Goal: Book appointment/travel/reservation

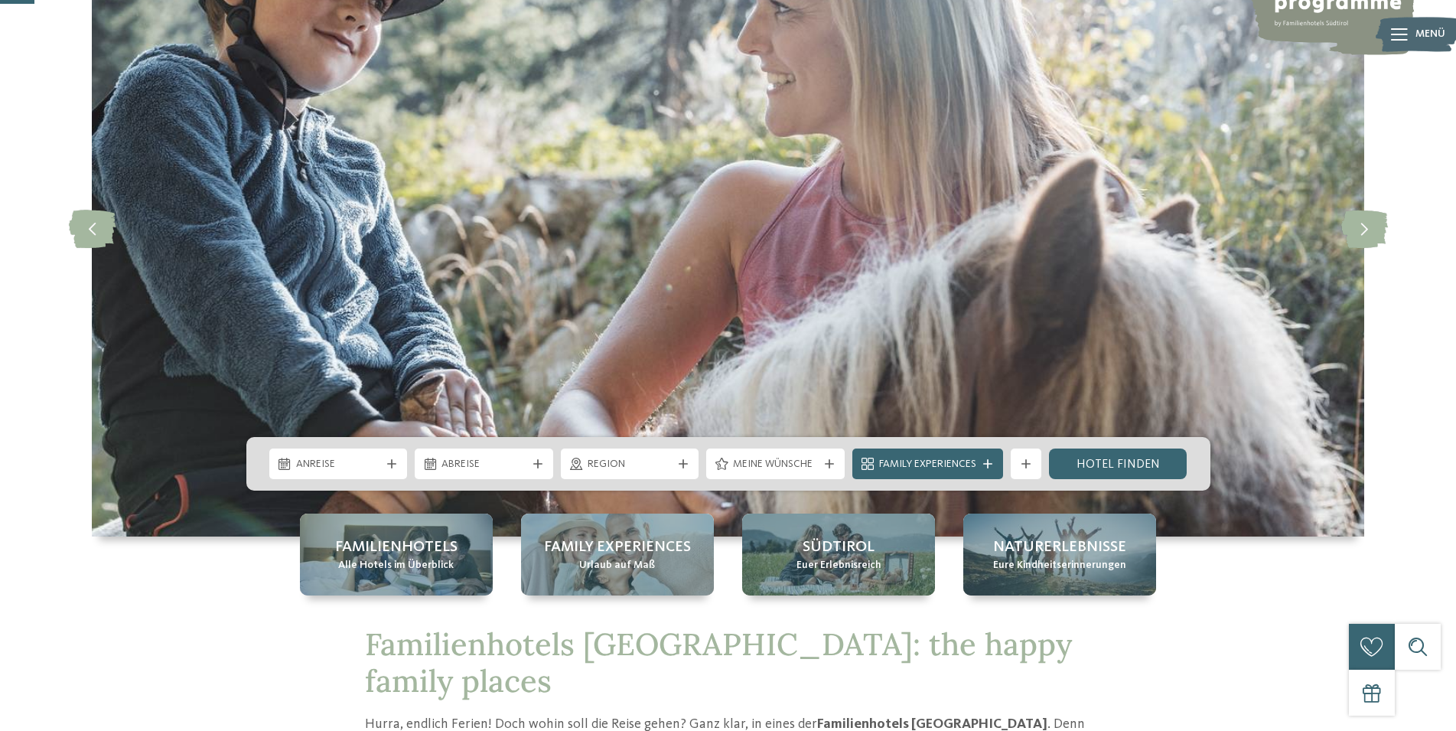
scroll to position [156, 0]
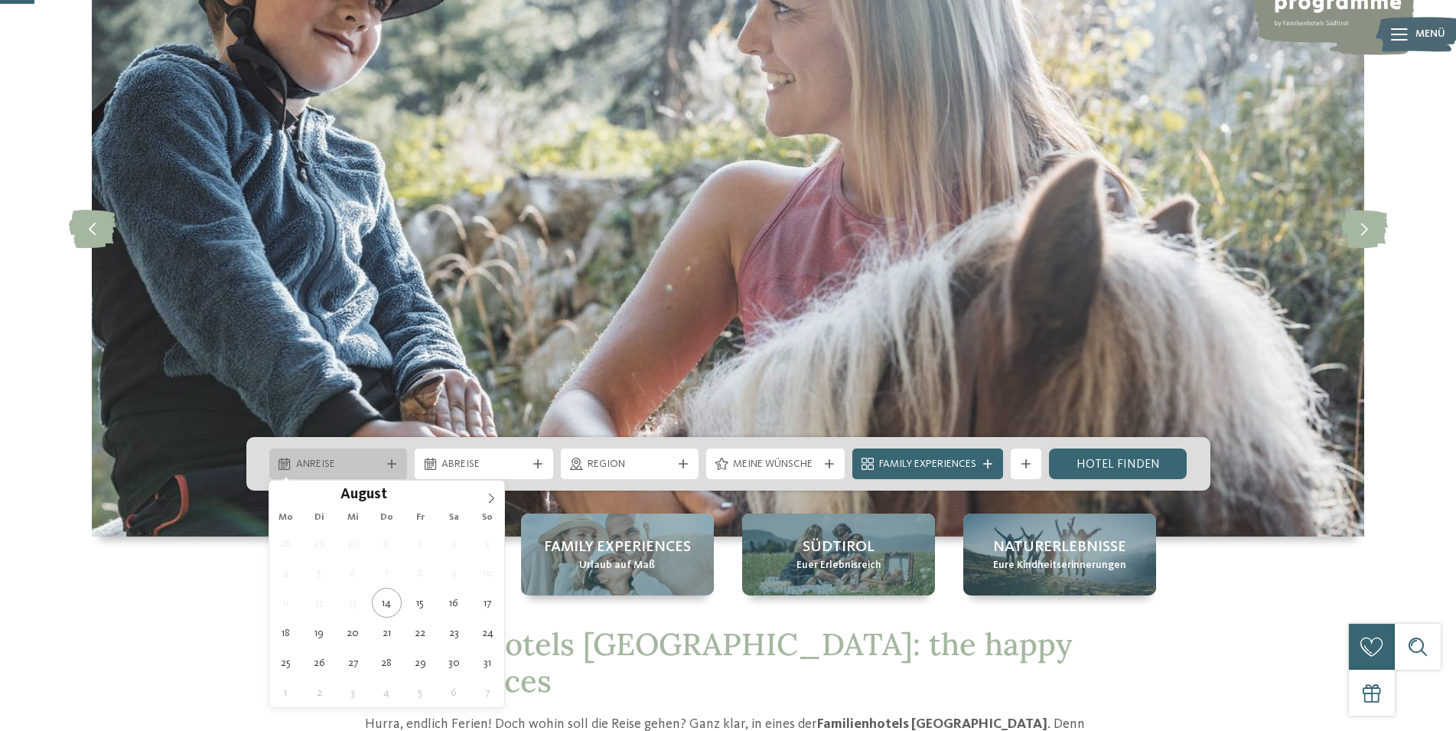
click at [295, 462] on div "Anreise" at bounding box center [338, 463] width 93 height 17
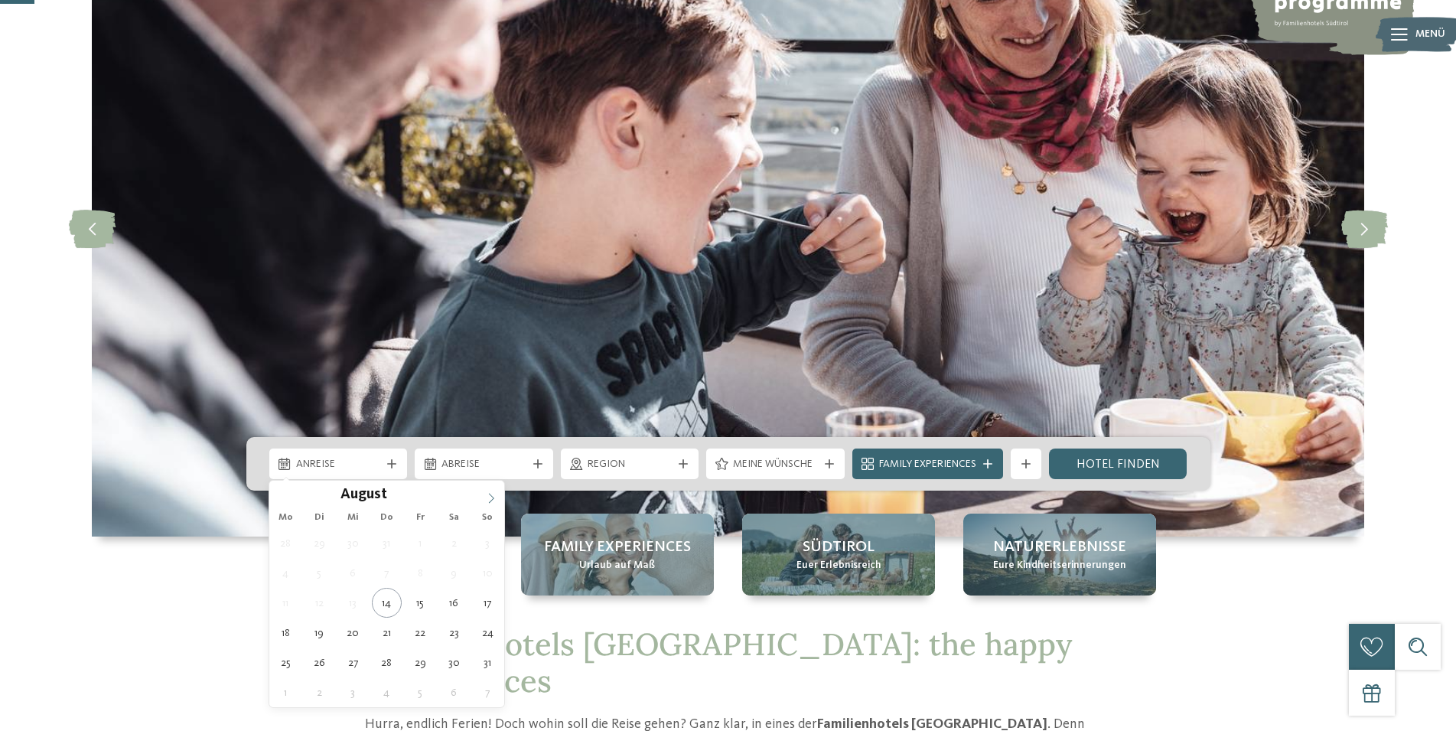
click at [488, 497] on icon at bounding box center [491, 498] width 11 height 11
type div "[DATE]"
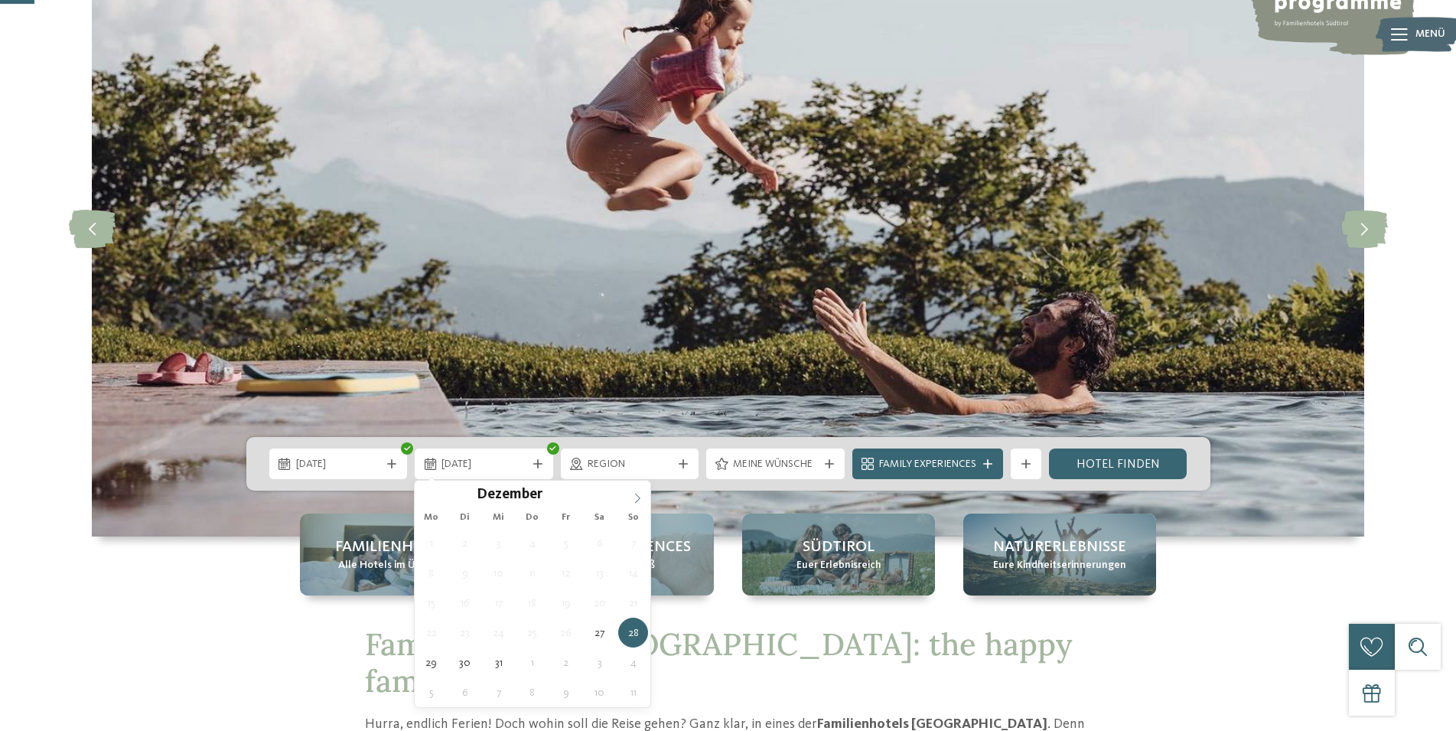
type input "****"
click at [634, 502] on icon at bounding box center [637, 498] width 11 height 11
type div "[DATE]"
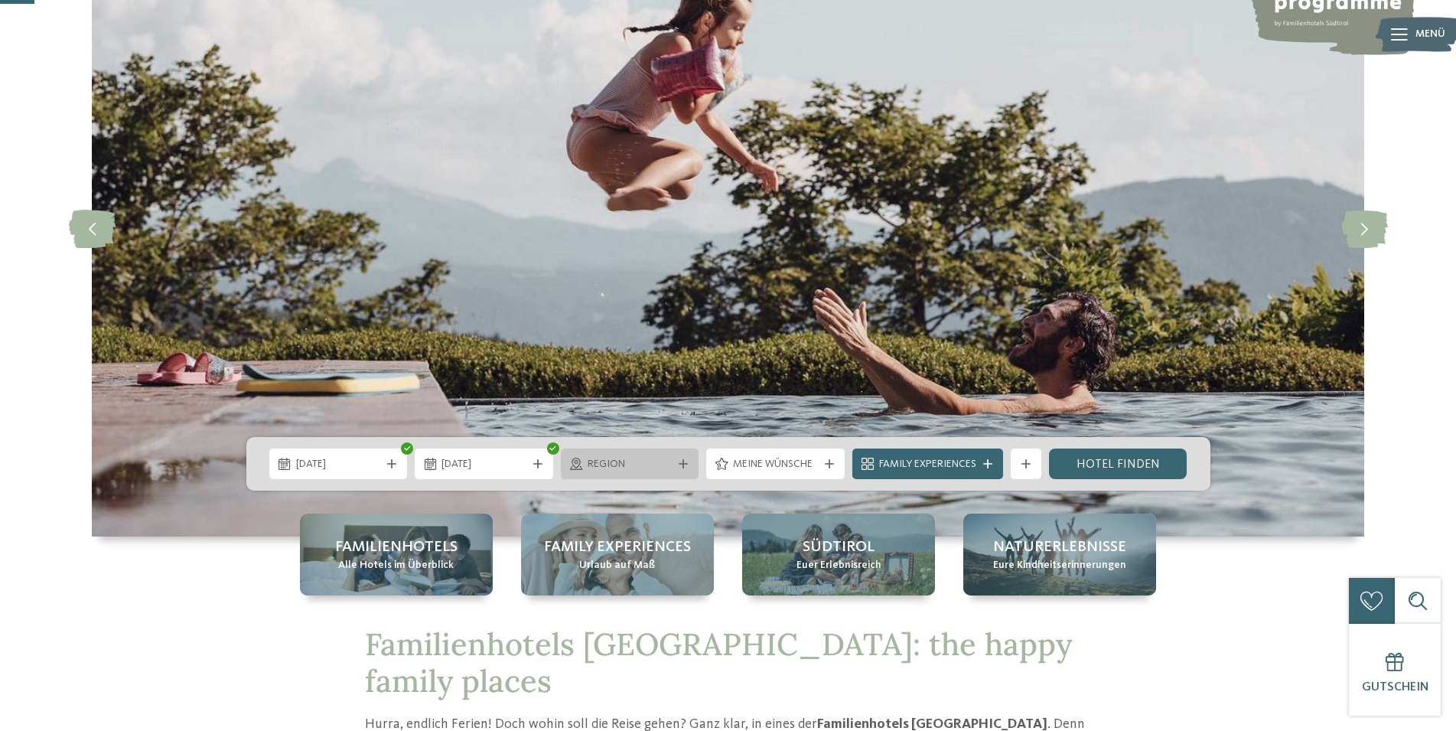
click at [683, 461] on icon at bounding box center [683, 463] width 9 height 9
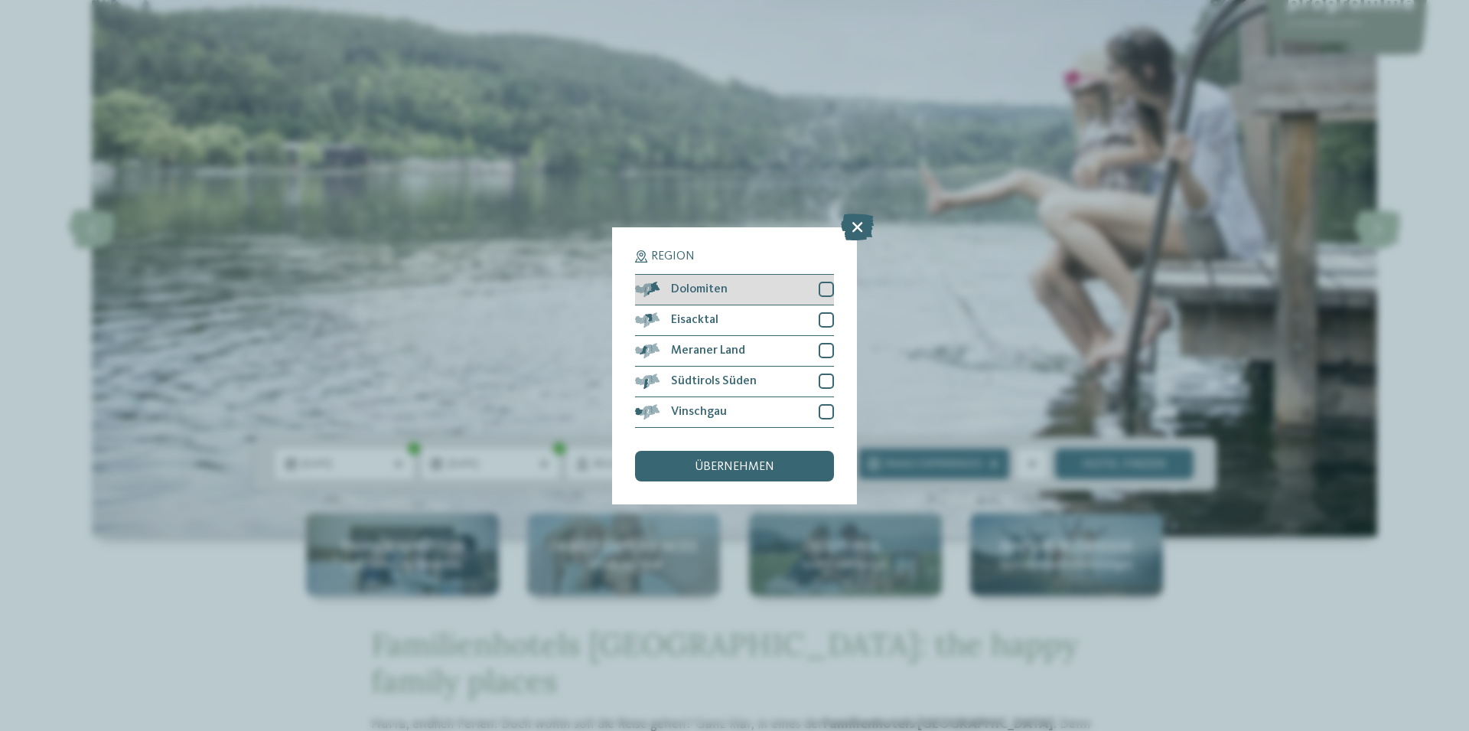
click at [820, 286] on div at bounding box center [826, 289] width 15 height 15
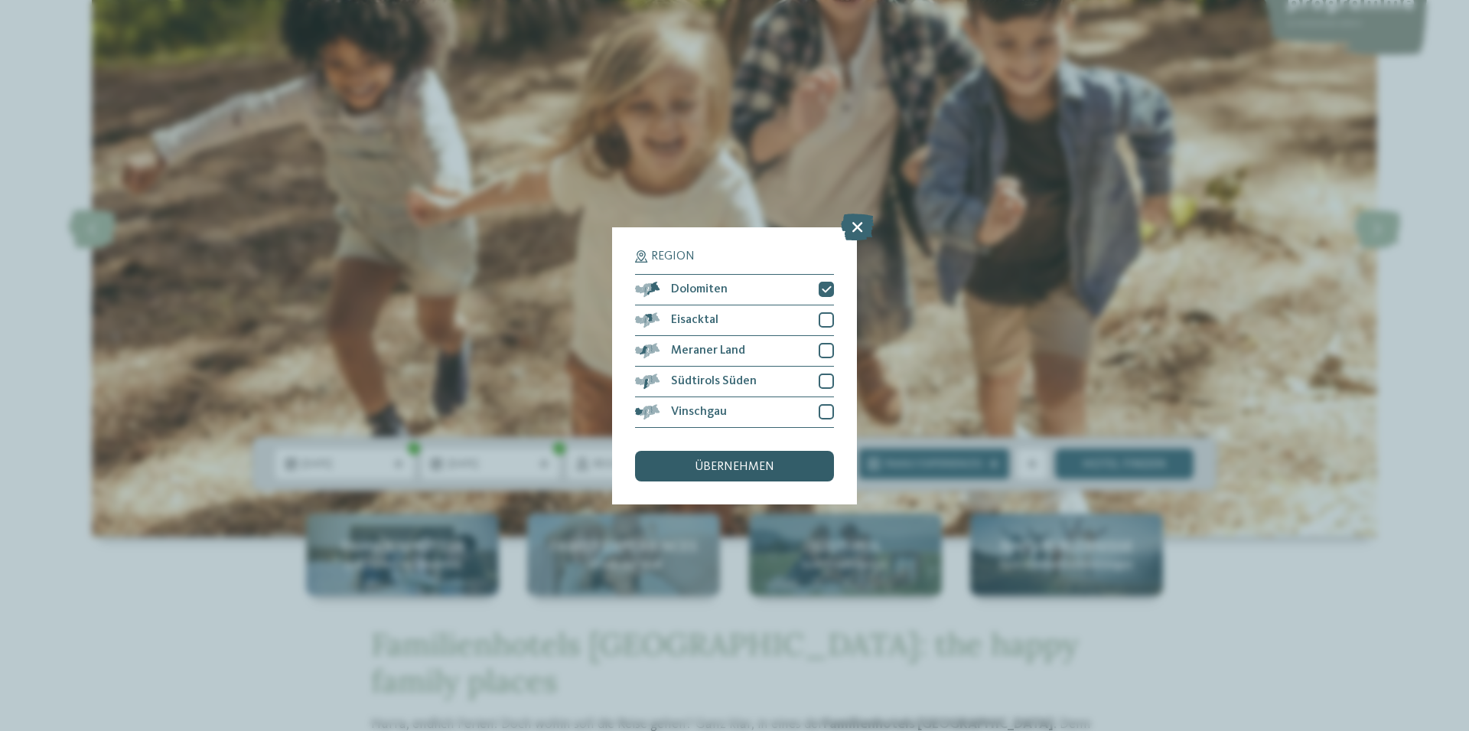
click at [727, 464] on span "übernehmen" at bounding box center [735, 467] width 80 height 12
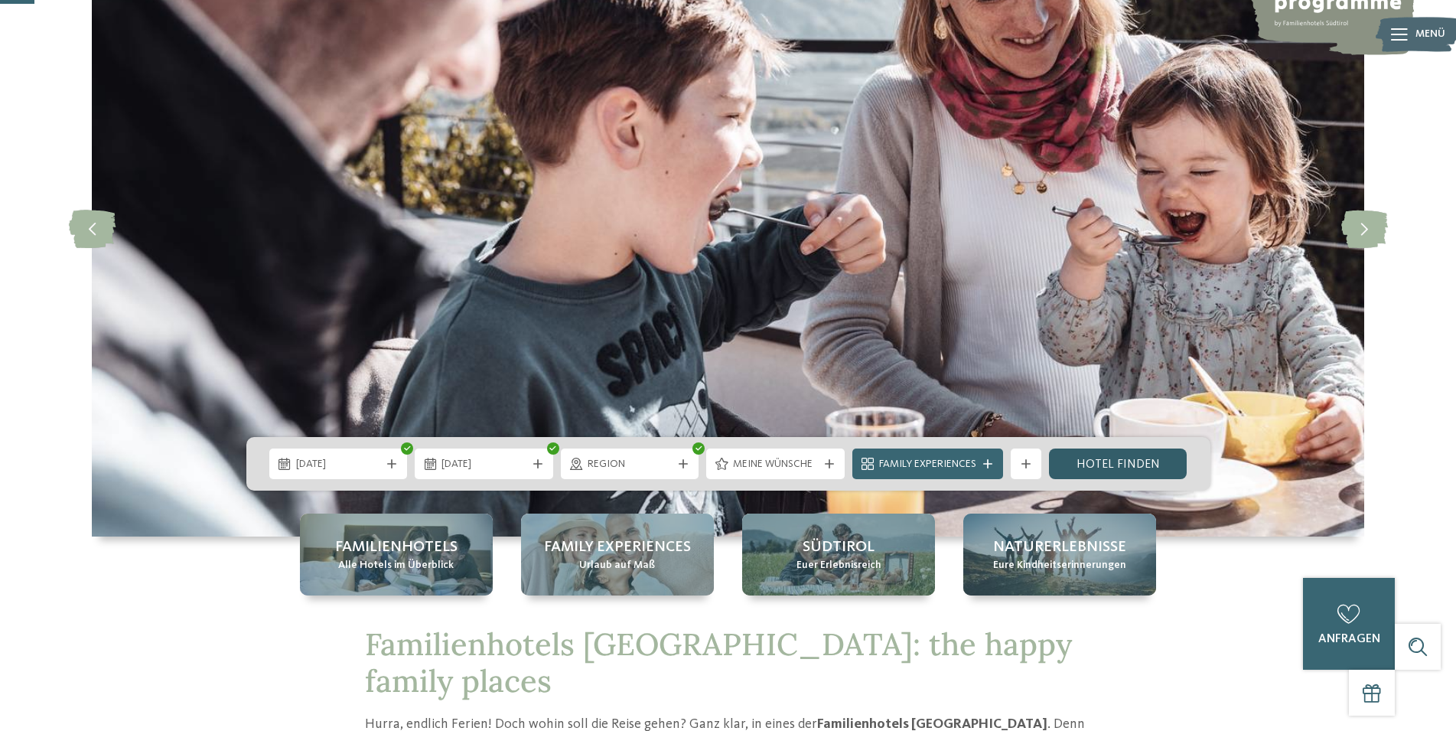
click at [1123, 465] on link "Hotel finden" at bounding box center [1118, 464] width 139 height 31
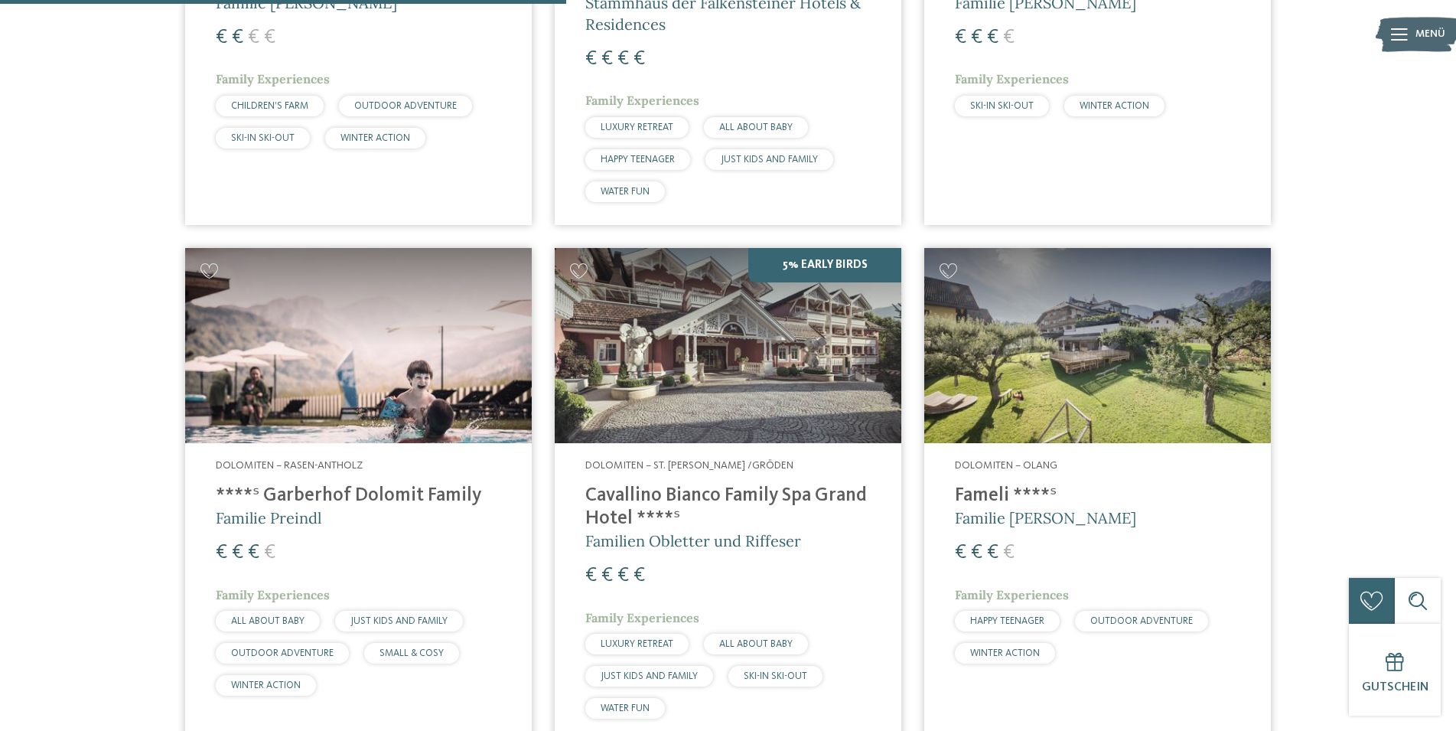
scroll to position [892, 0]
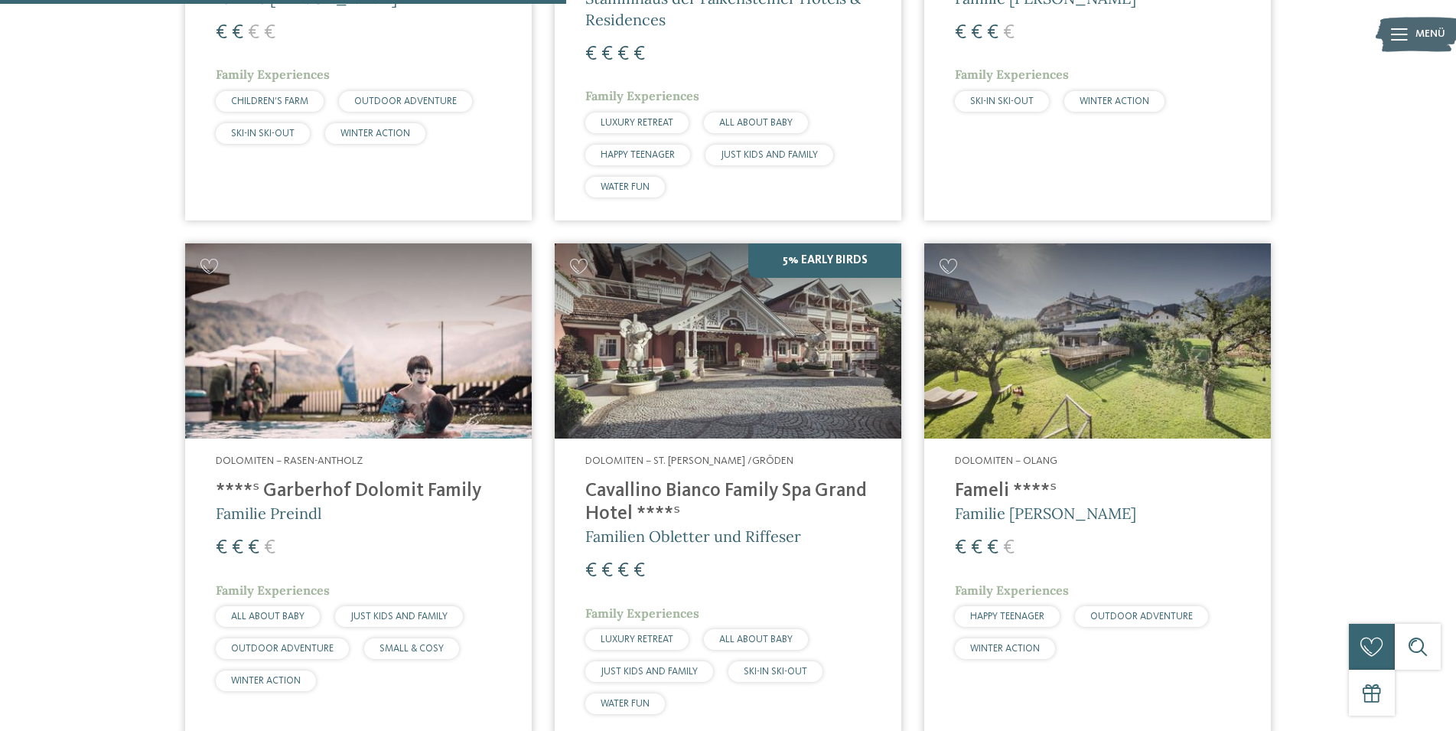
click at [726, 484] on h4 "Cavallino Bianco Family Spa Grand Hotel ****ˢ" at bounding box center [728, 503] width 285 height 46
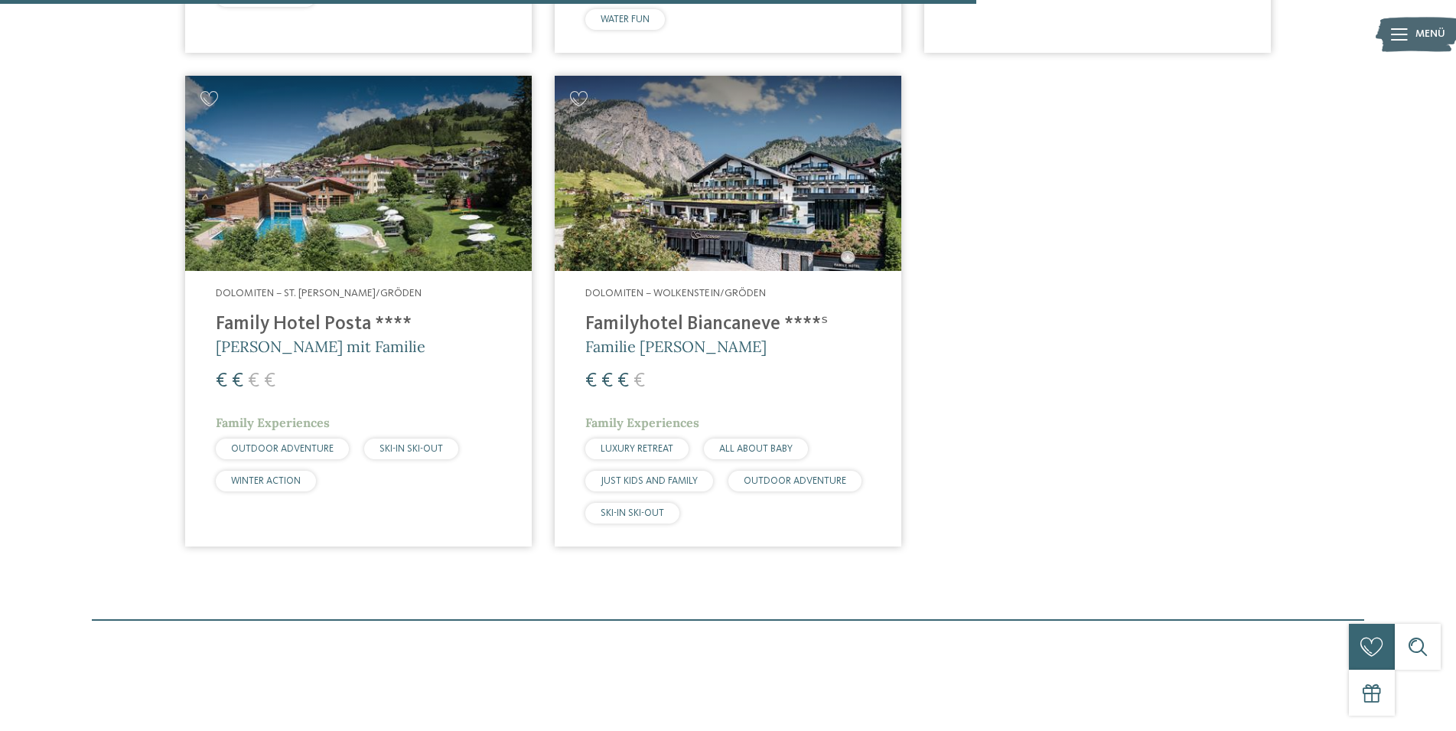
scroll to position [1517, 0]
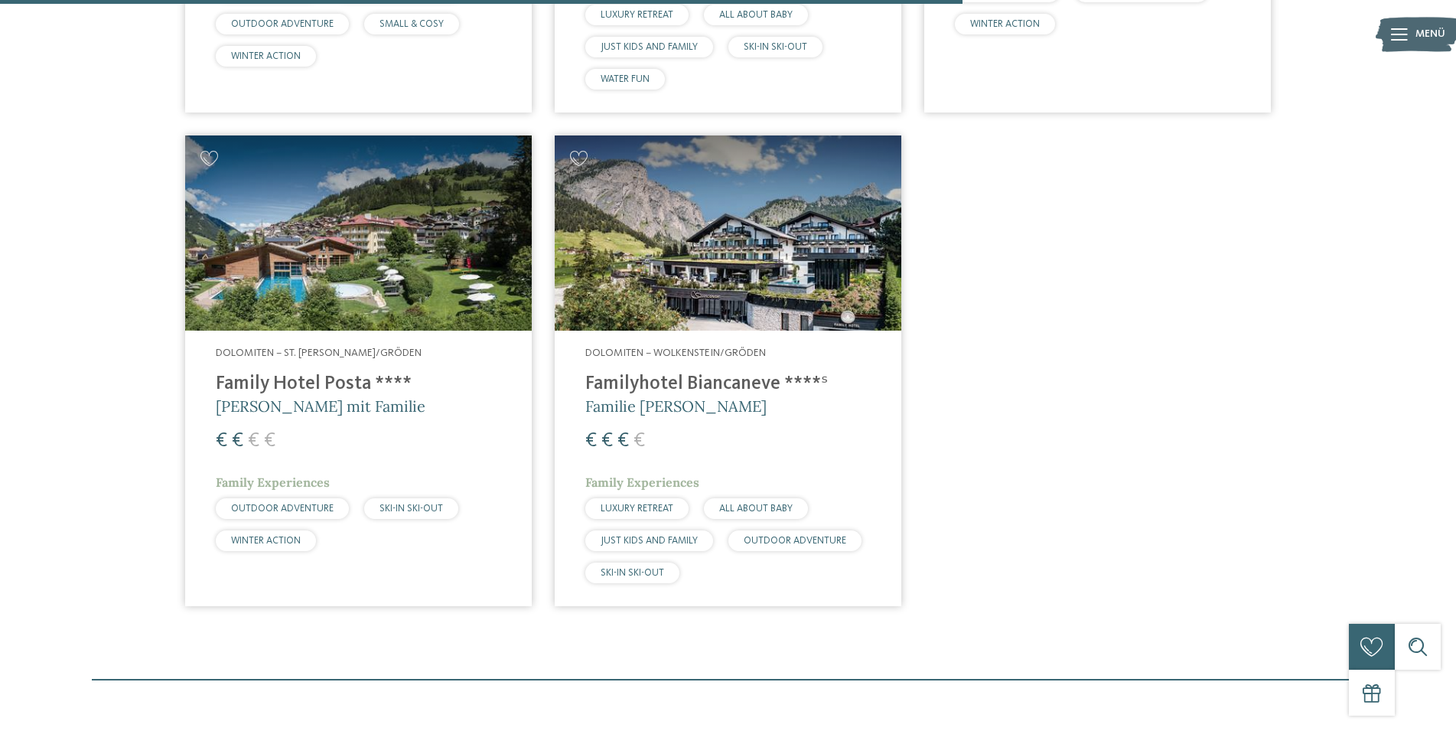
click at [338, 386] on h4 "Family Hotel Posta ****" at bounding box center [358, 384] width 285 height 23
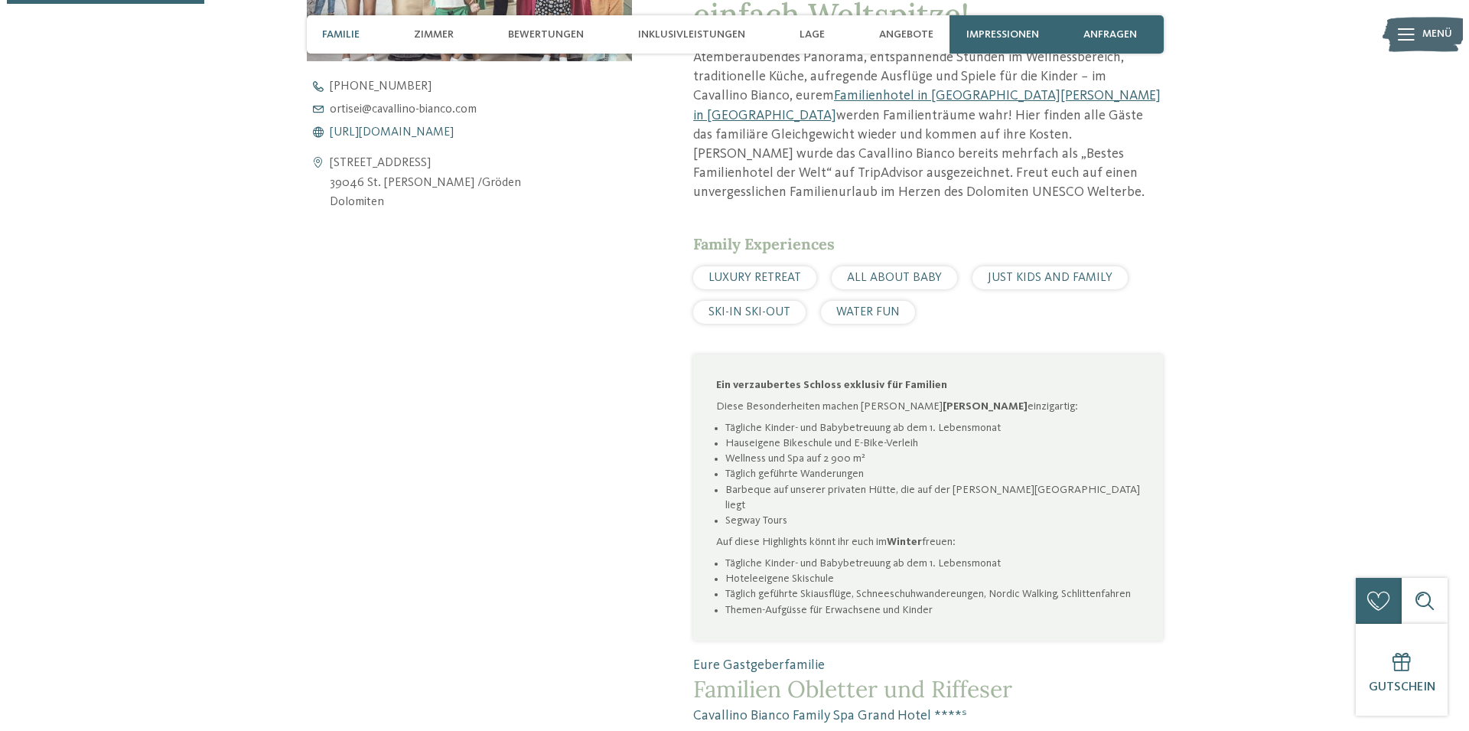
scroll to position [390, 0]
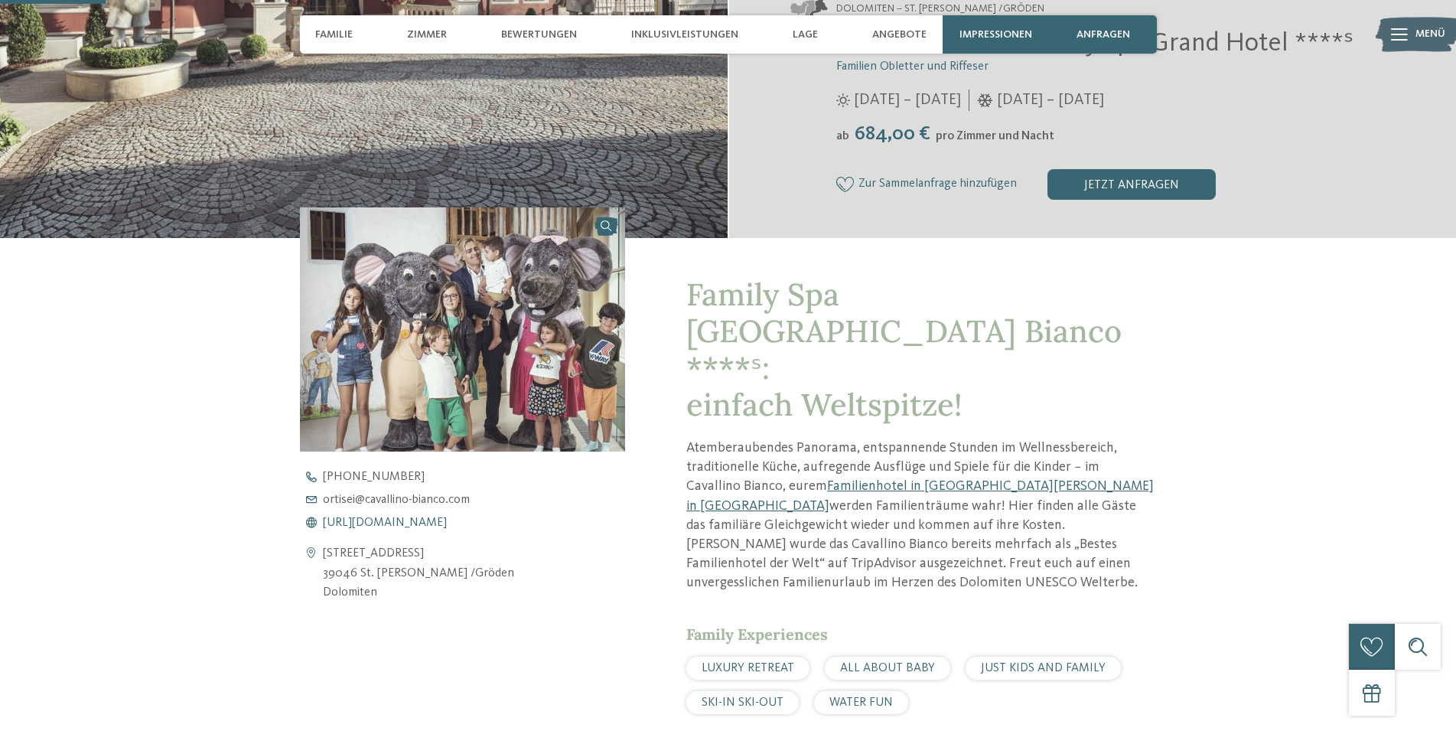
click at [447, 521] on span "https://www.cavallino-bianco.com/de/familienhotel-sudtirol" at bounding box center [385, 523] width 124 height 12
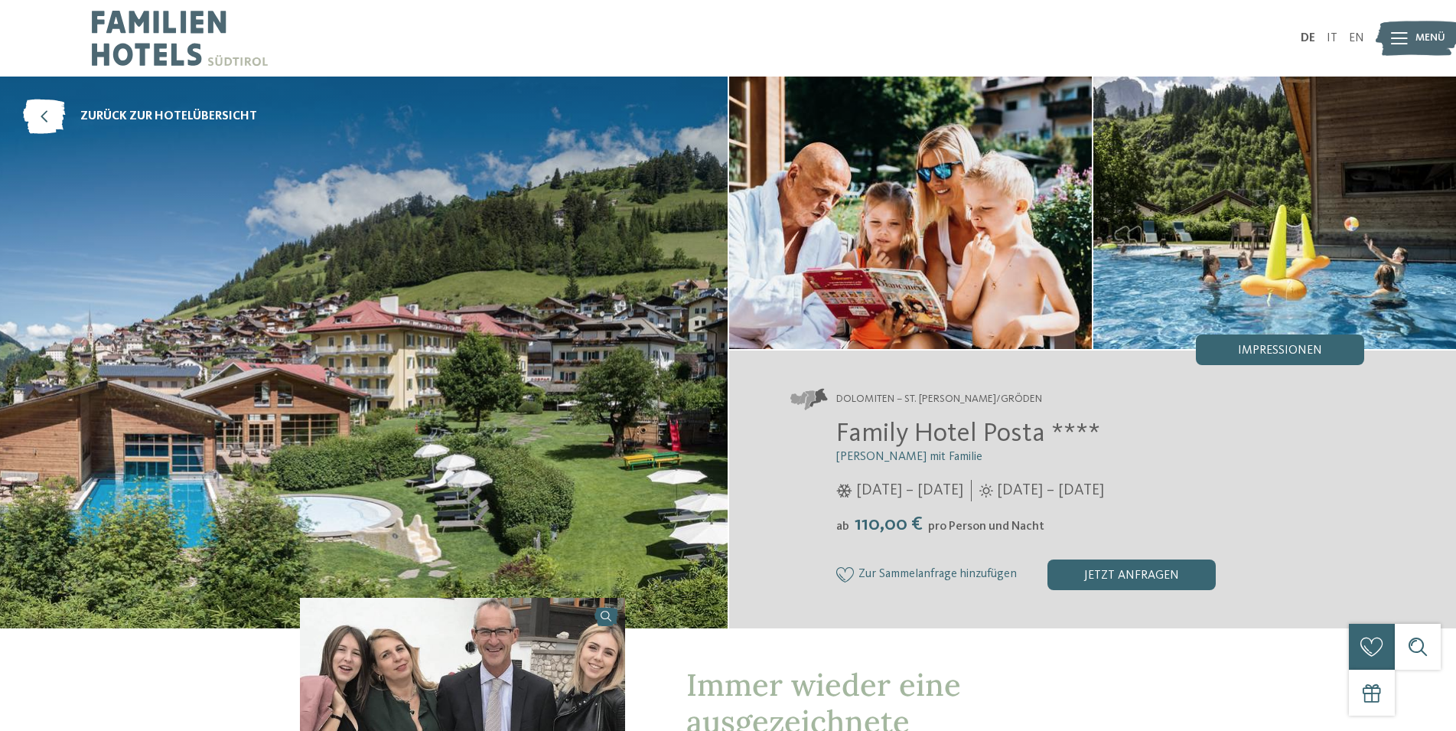
click at [1434, 40] on span "Menü" at bounding box center [1431, 38] width 30 height 15
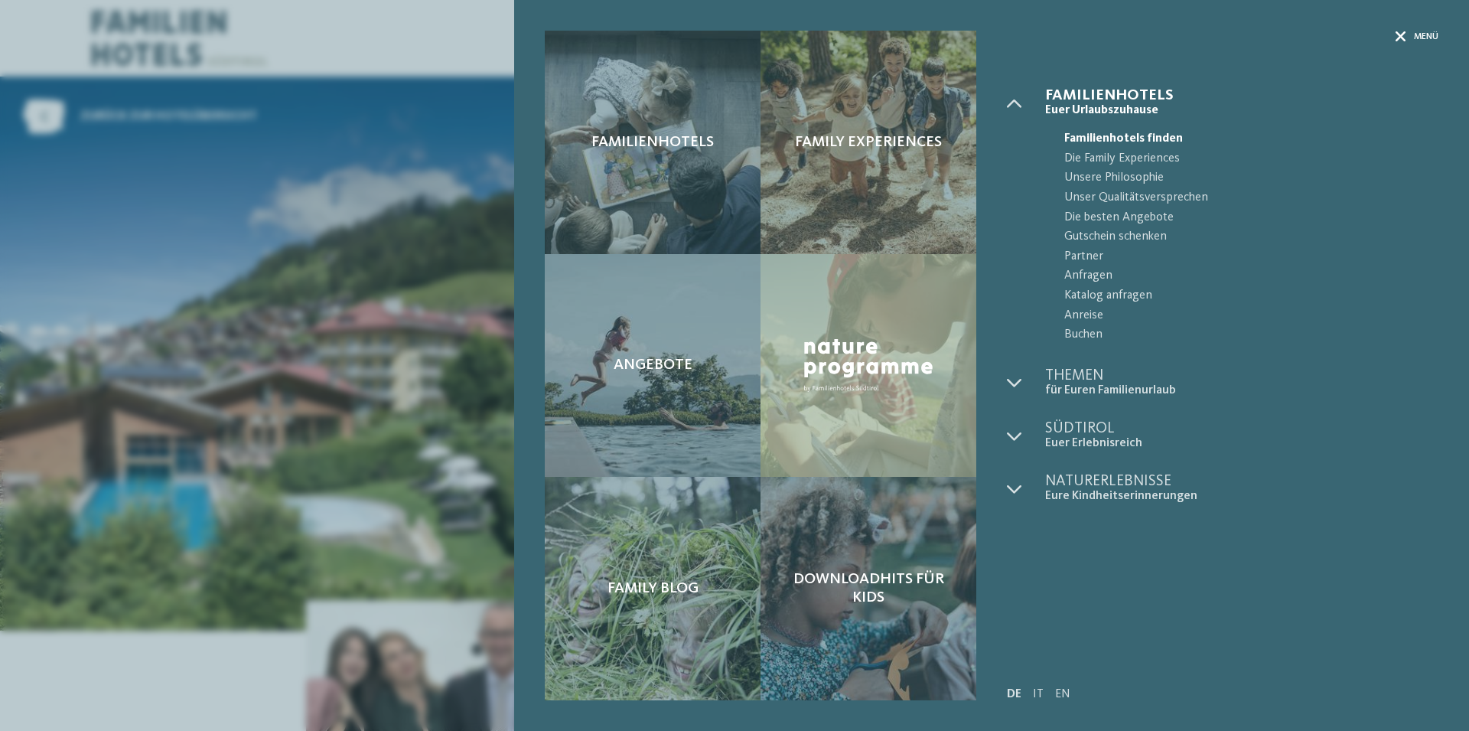
click at [1401, 38] on icon at bounding box center [1401, 36] width 11 height 11
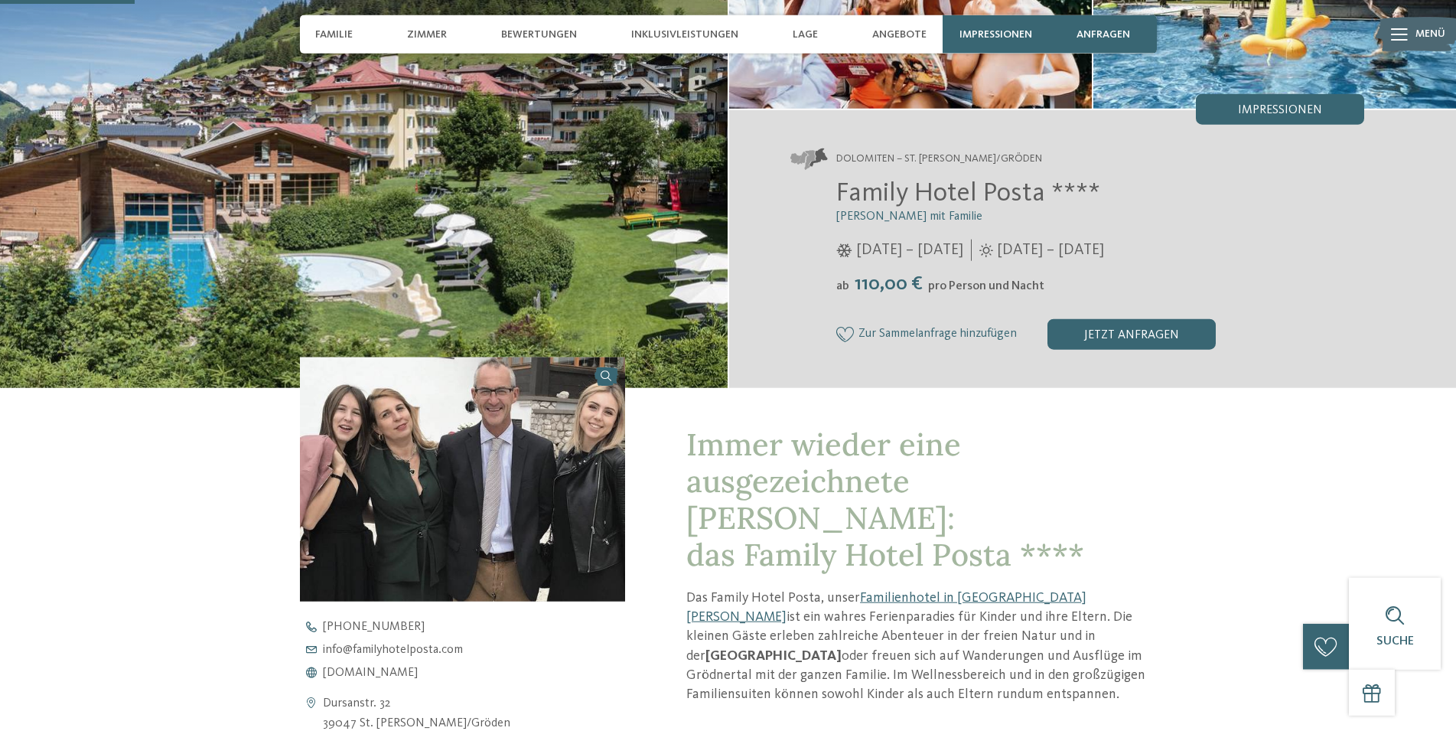
scroll to position [156, 0]
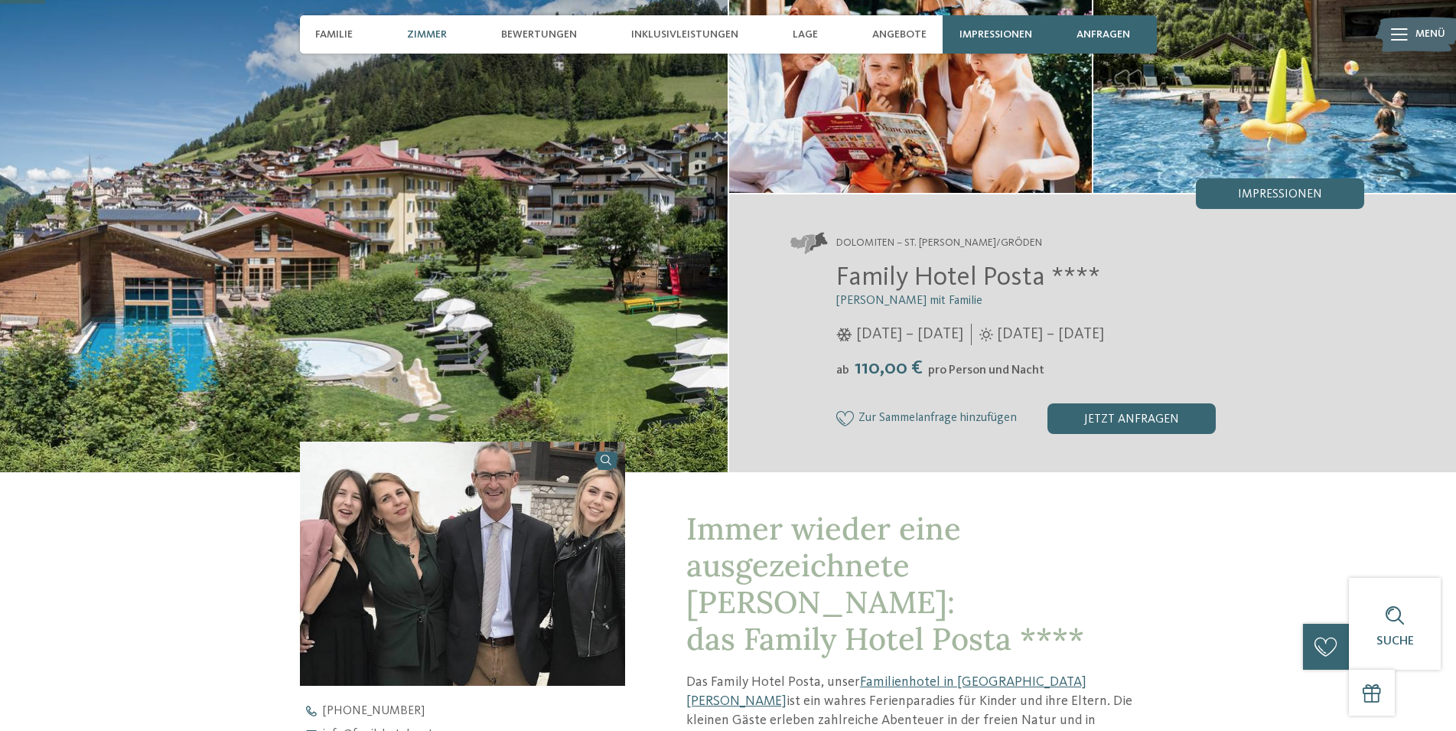
click at [428, 33] on span "Zimmer" at bounding box center [427, 34] width 40 height 13
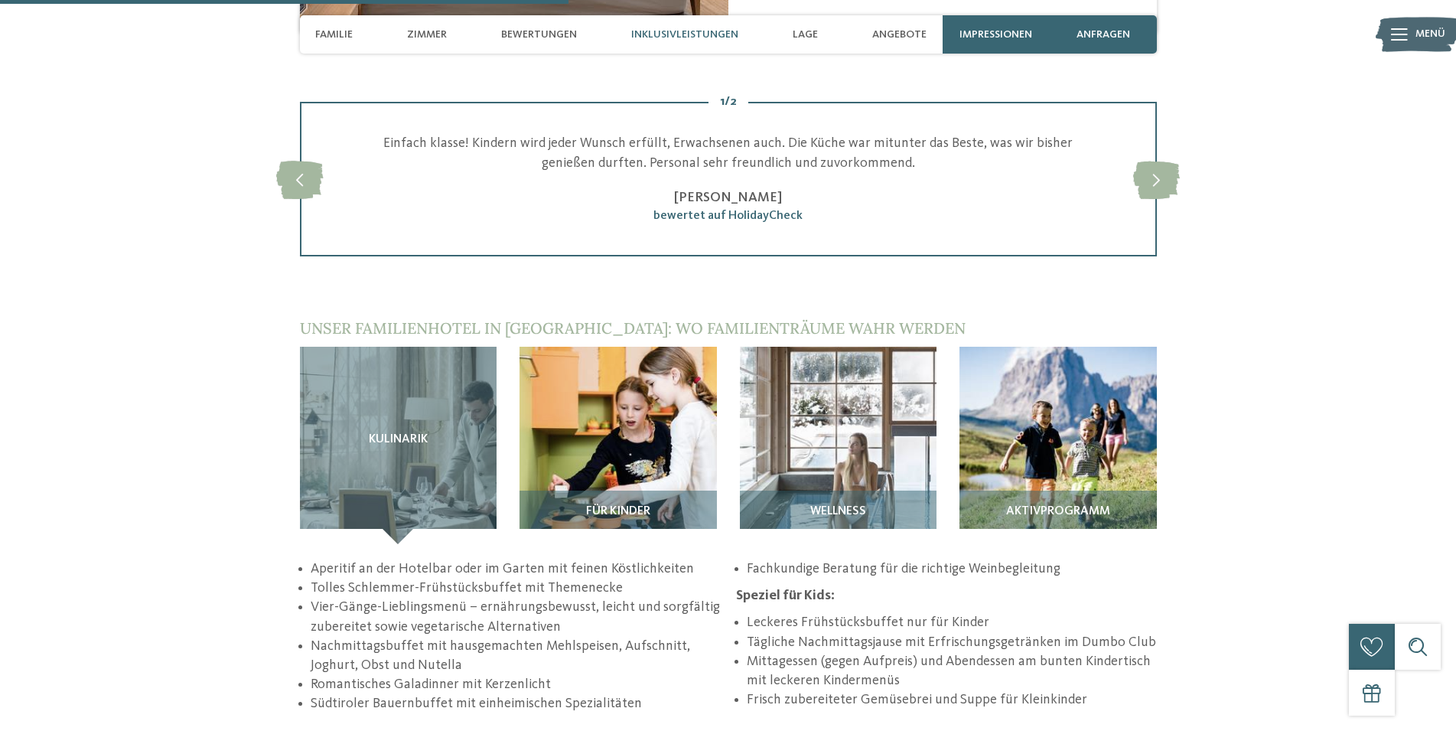
scroll to position [1665, 0]
